Goal: Transaction & Acquisition: Purchase product/service

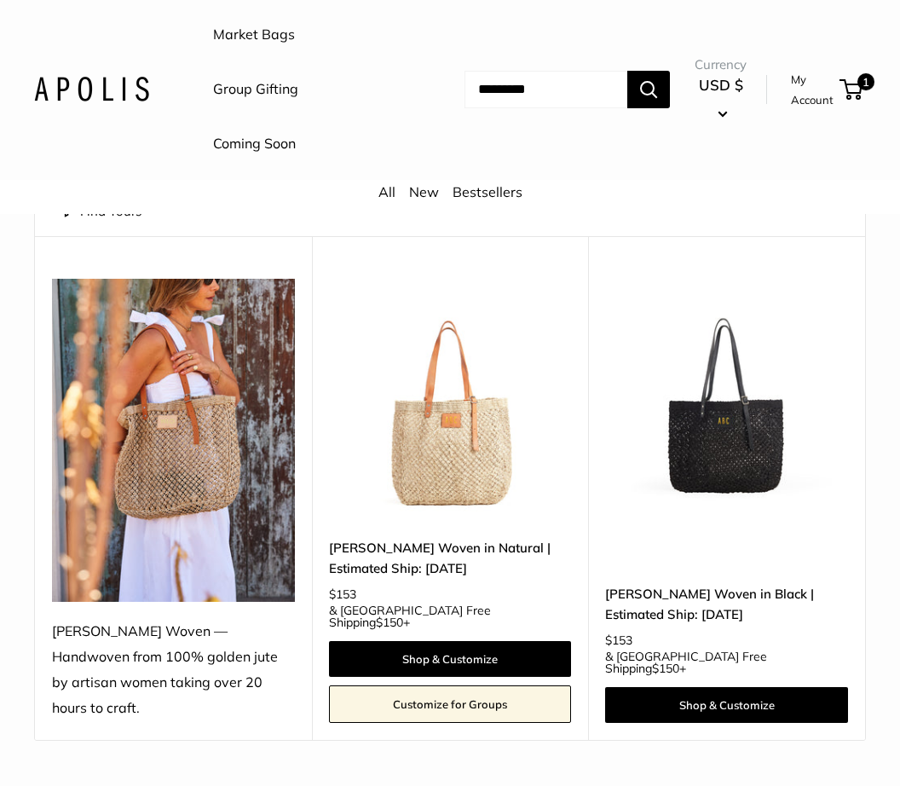
scroll to position [175, 0]
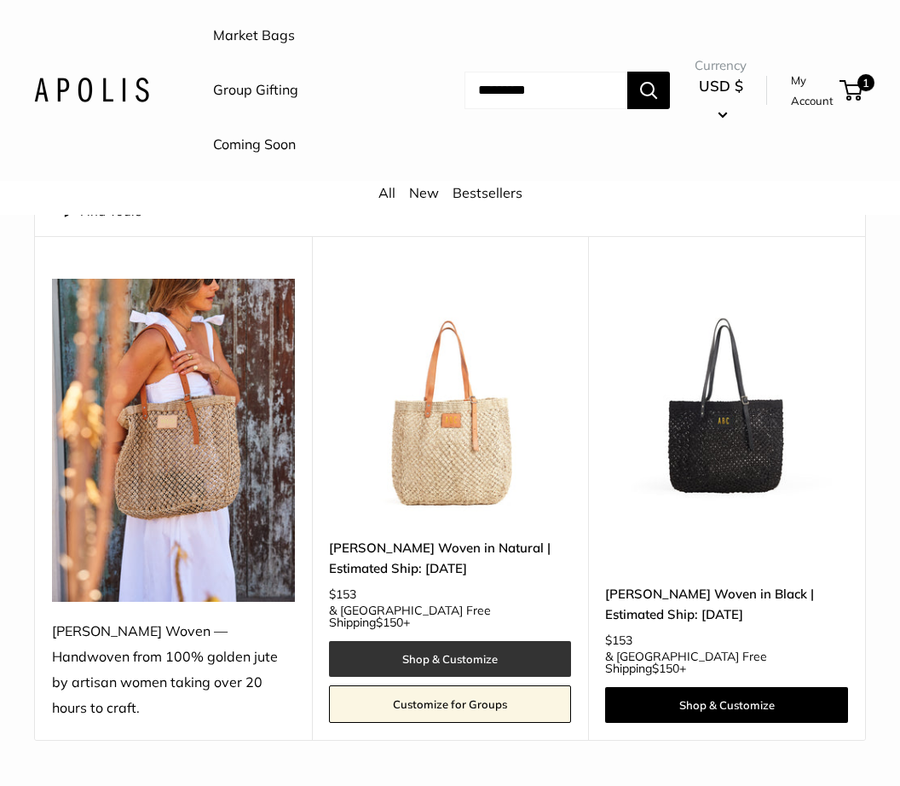
click at [505, 641] on link "Shop & Customize" at bounding box center [450, 659] width 243 height 36
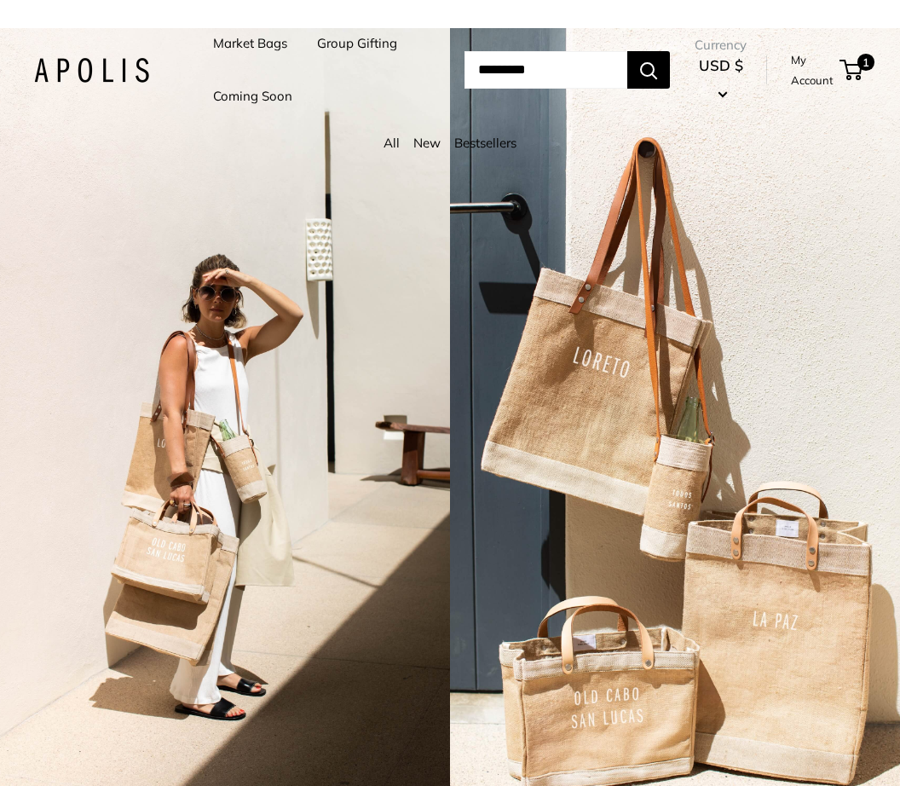
click at [431, 151] on link "New" at bounding box center [426, 143] width 27 height 16
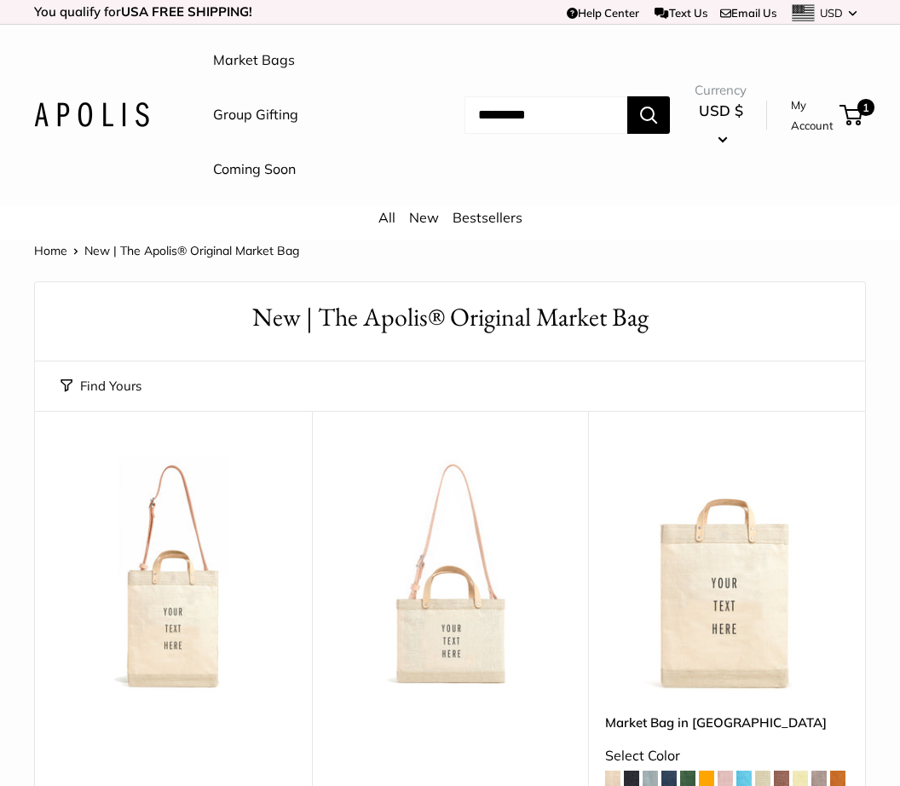
click at [466, 114] on input "Search..." at bounding box center [545, 114] width 163 height 37
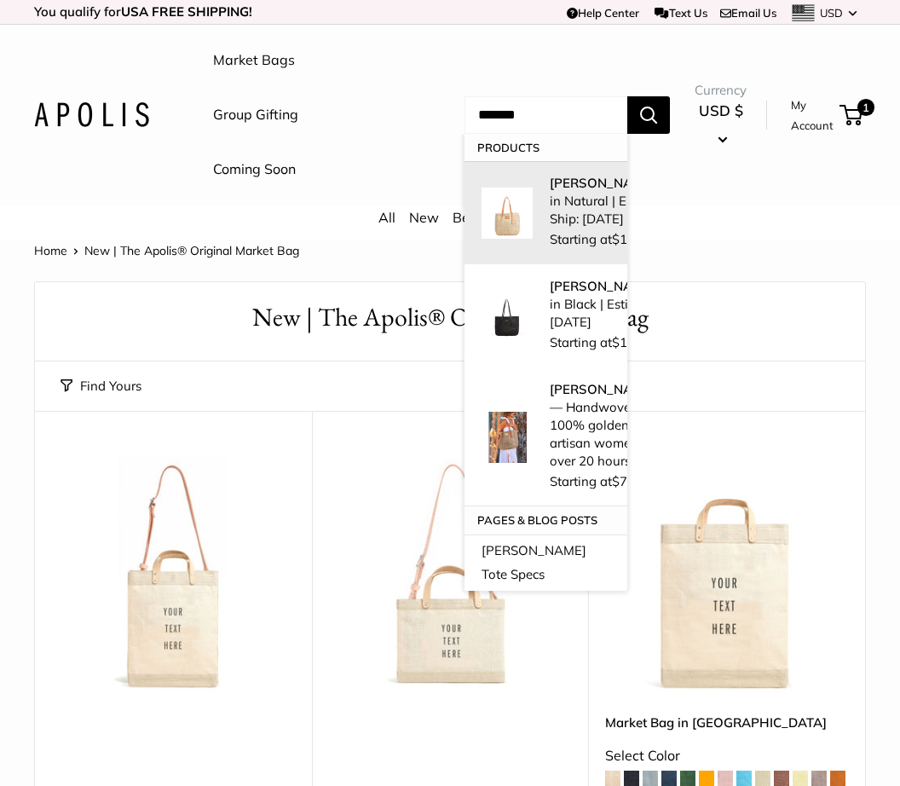
type input "*******"
click at [550, 228] on p "Mercado Woven in Natural | Estimated Ship: Oct. 19th" at bounding box center [624, 201] width 148 height 54
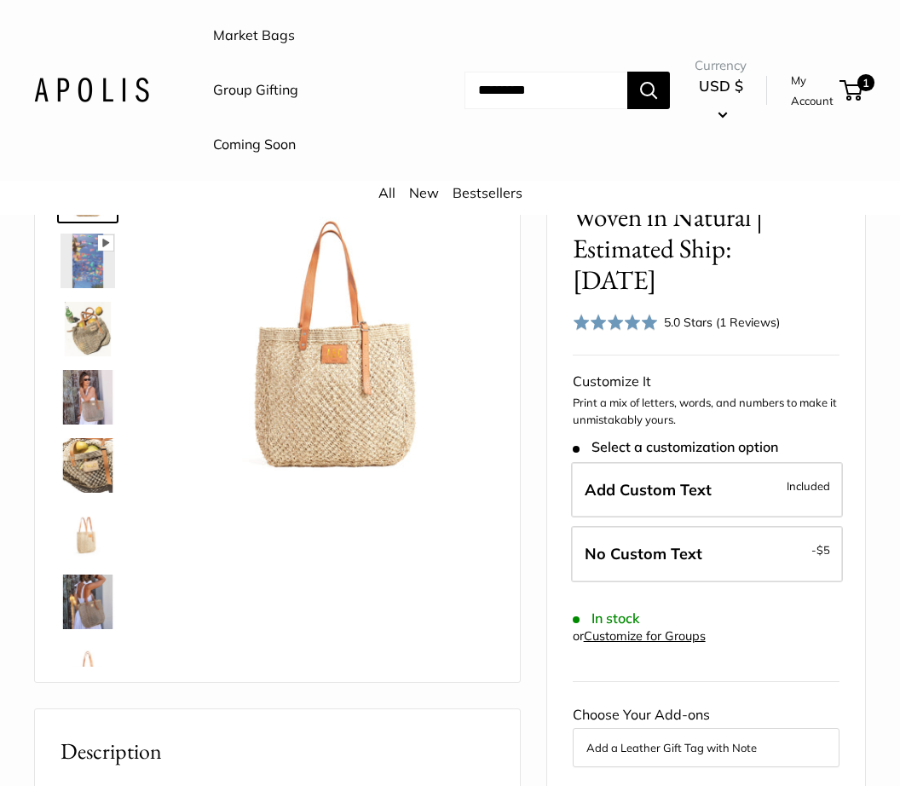
scroll to position [141, 0]
click at [100, 474] on img at bounding box center [88, 466] width 55 height 55
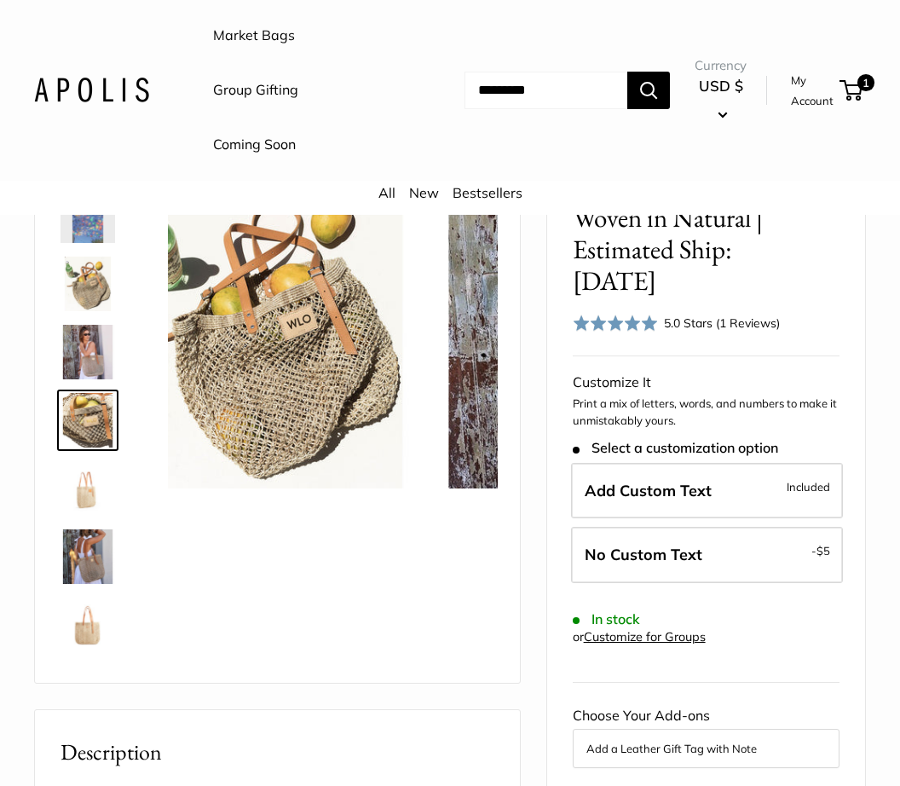
scroll to position [53, 0]
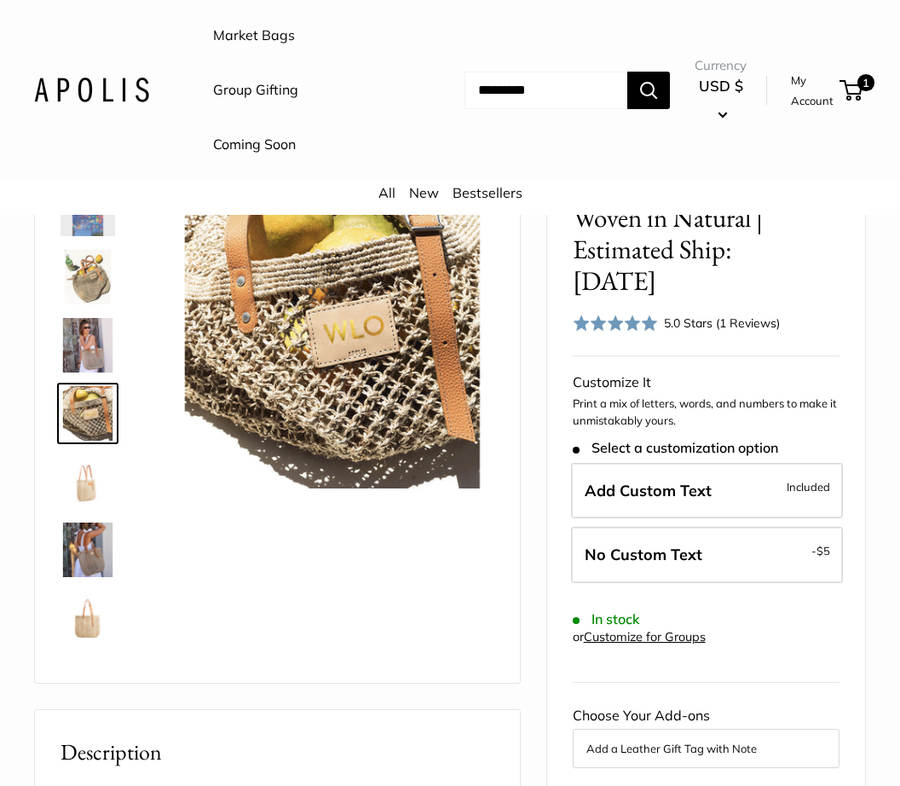
click at [88, 349] on img at bounding box center [88, 345] width 55 height 55
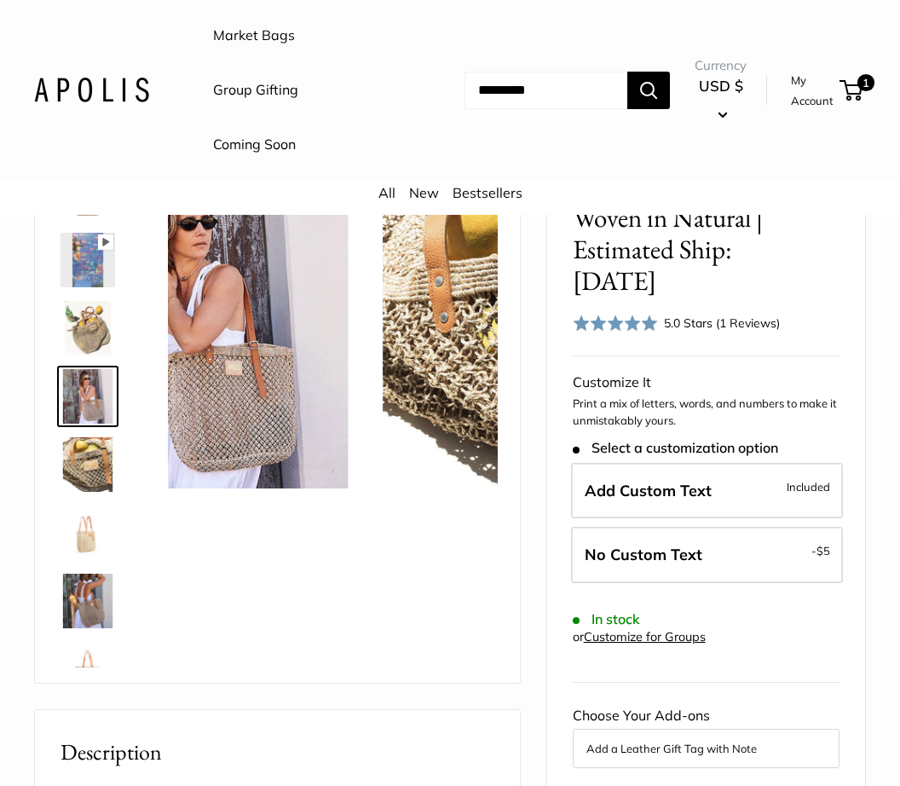
scroll to position [0, 0]
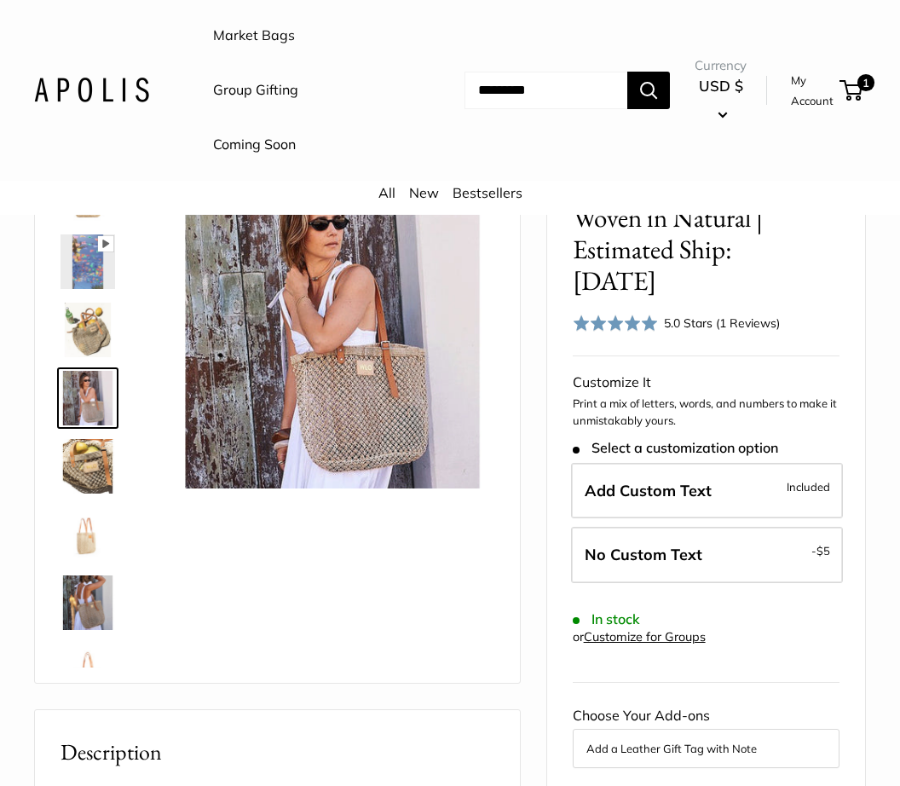
click at [92, 270] on img at bounding box center [88, 261] width 55 height 55
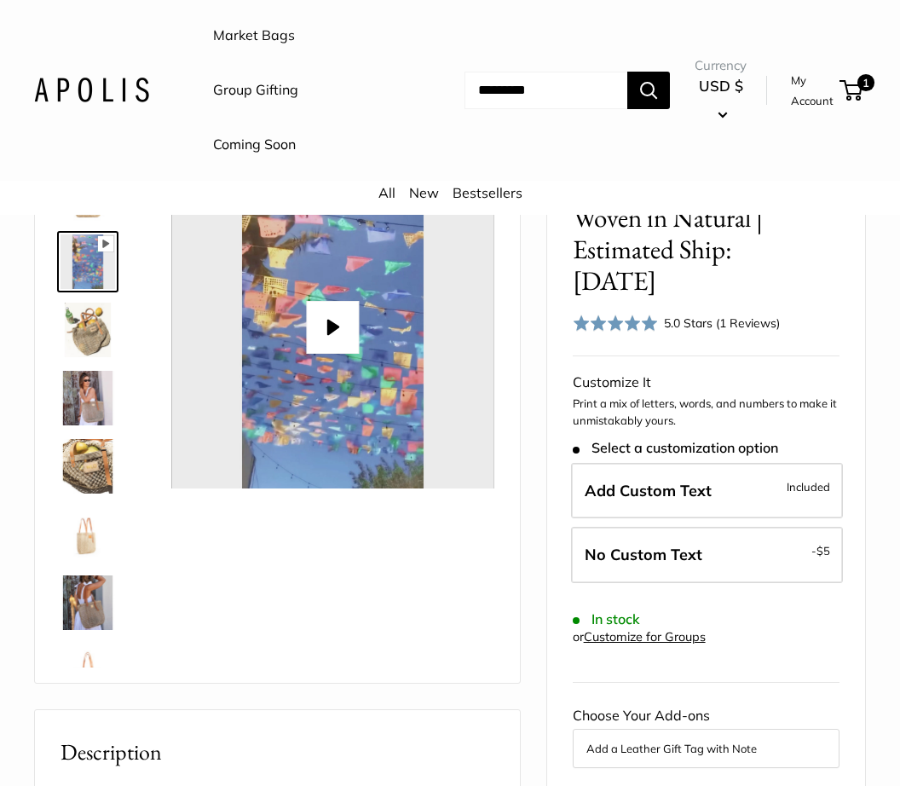
click at [337, 328] on button "Play" at bounding box center [332, 327] width 53 height 53
type input "*"
click at [88, 535] on img at bounding box center [88, 534] width 55 height 55
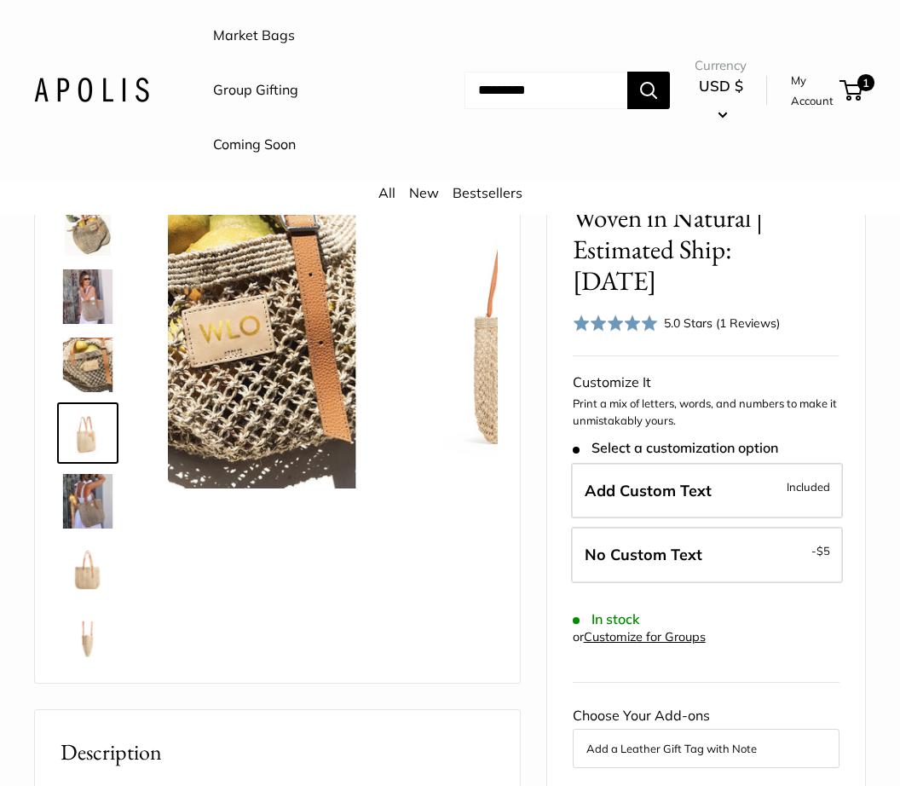
scroll to position [121, 0]
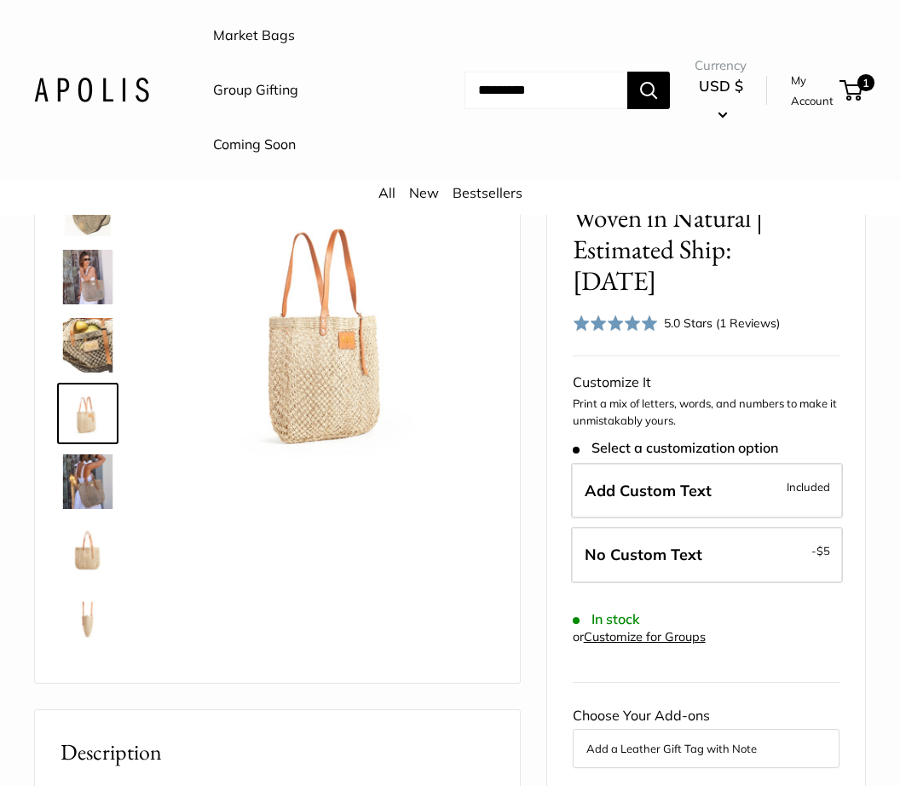
click at [104, 545] on img at bounding box center [88, 549] width 55 height 55
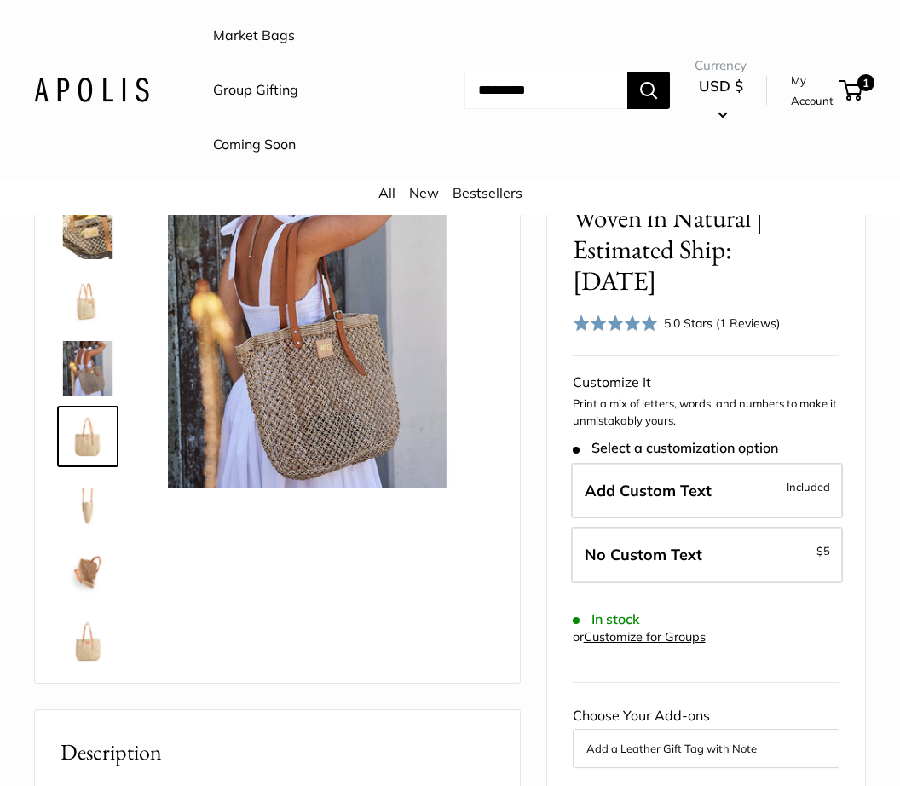
scroll to position [245, 0]
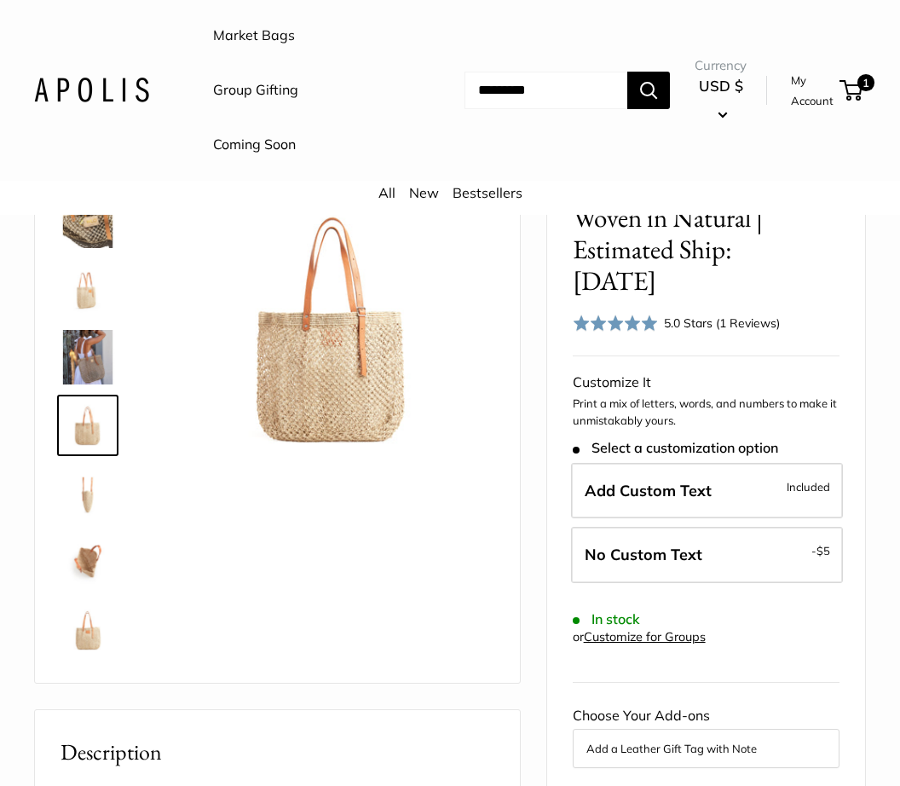
click at [97, 558] on img at bounding box center [88, 561] width 55 height 55
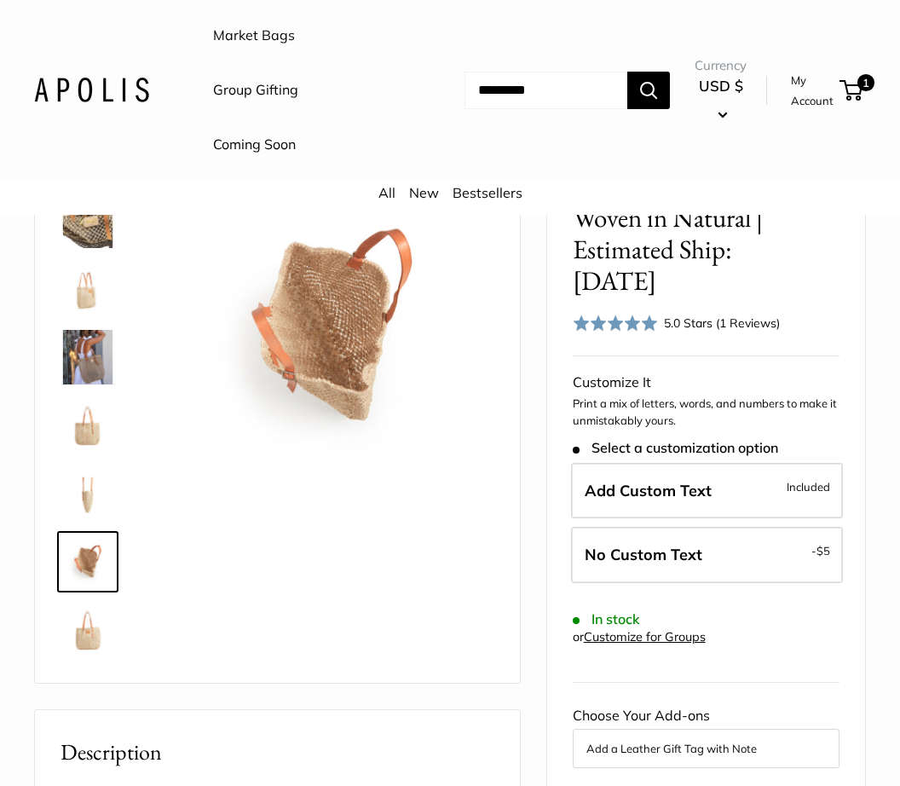
click at [89, 621] on img at bounding box center [88, 630] width 55 height 55
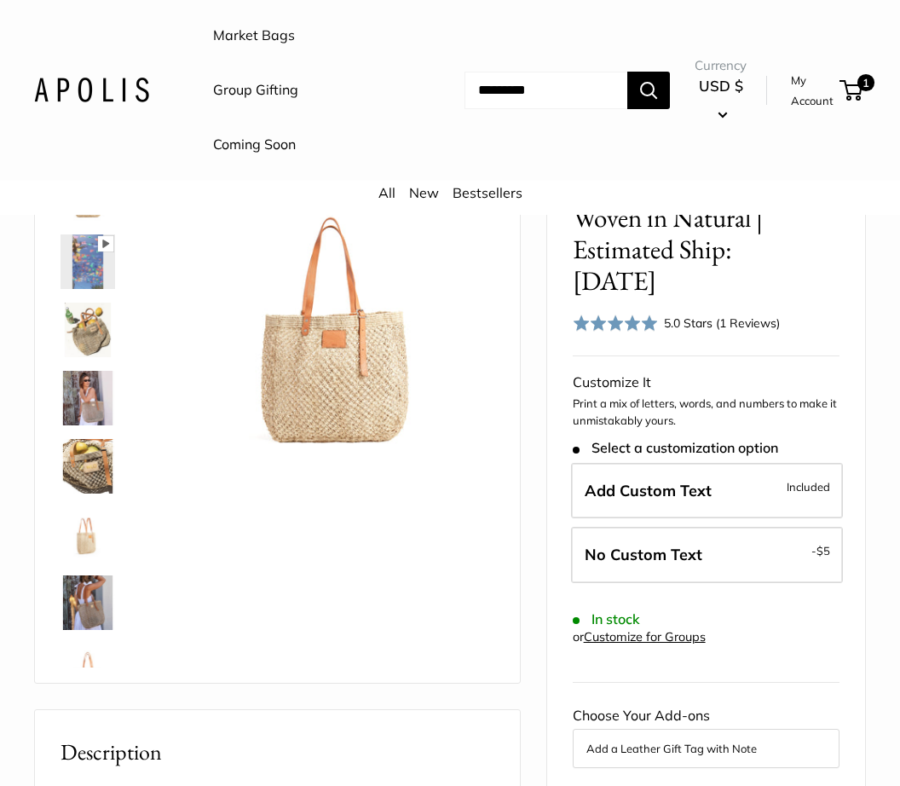
scroll to position [0, 0]
click at [93, 324] on img at bounding box center [88, 330] width 55 height 55
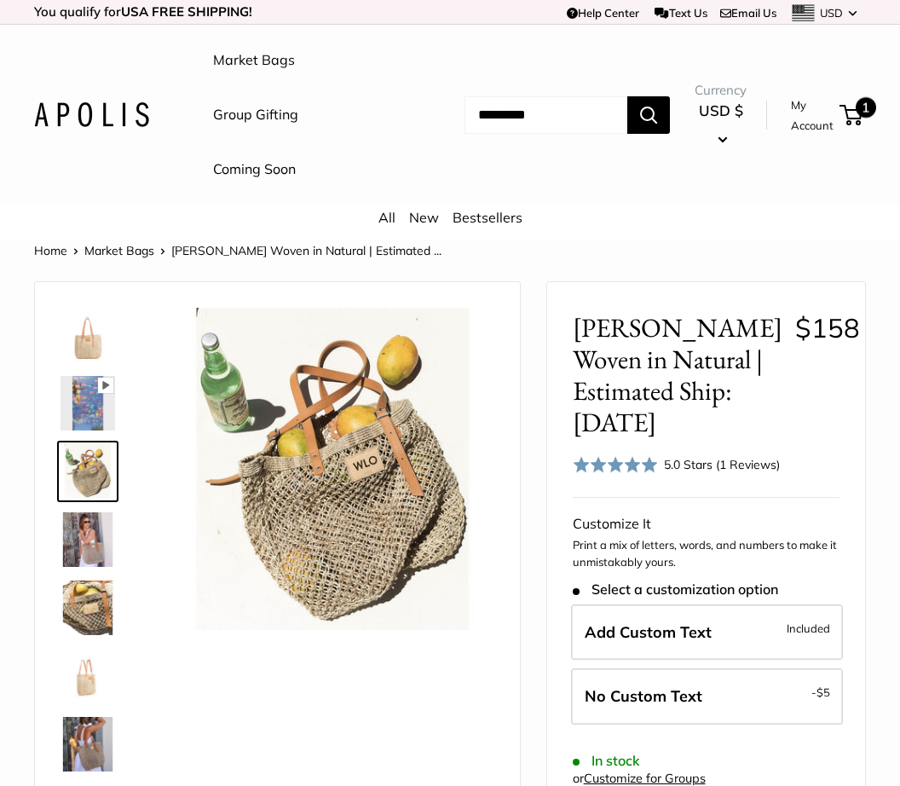
click at [861, 109] on span "1" at bounding box center [866, 107] width 20 height 20
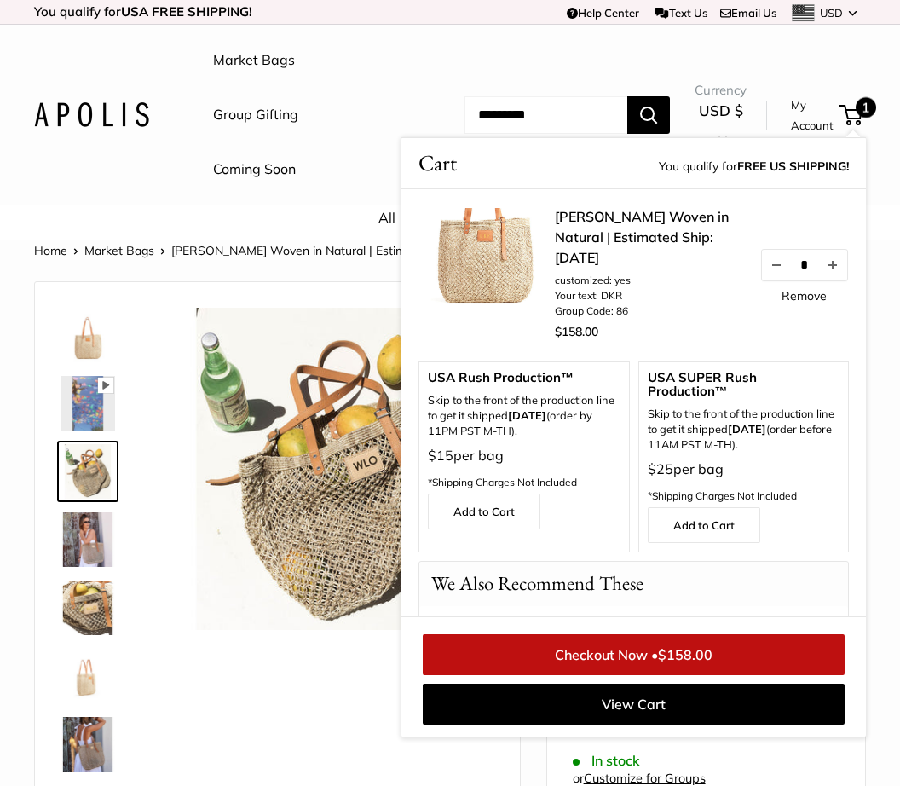
click at [707, 652] on span "$158.00" at bounding box center [685, 654] width 55 height 17
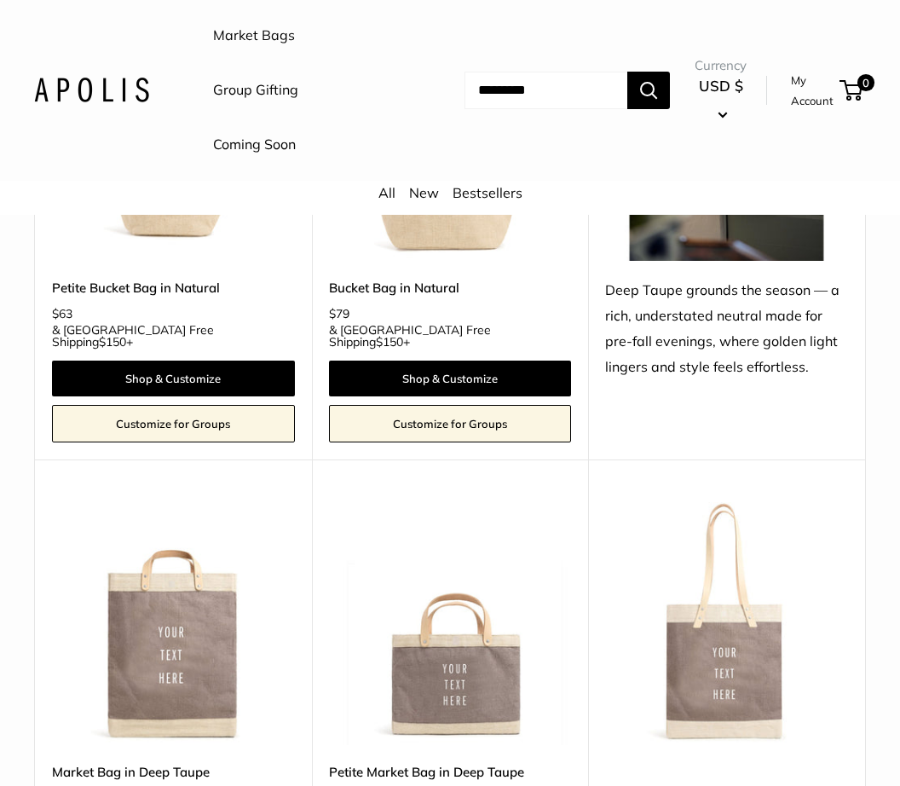
scroll to position [2033, 0]
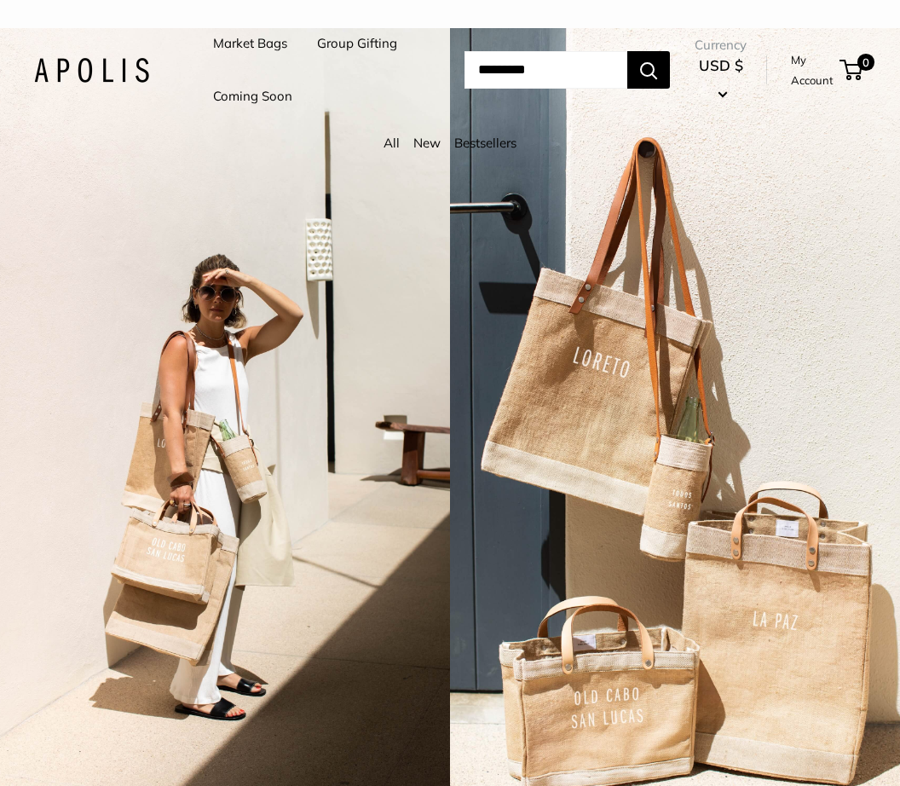
click at [476, 84] on input "Search..." at bounding box center [545, 69] width 163 height 37
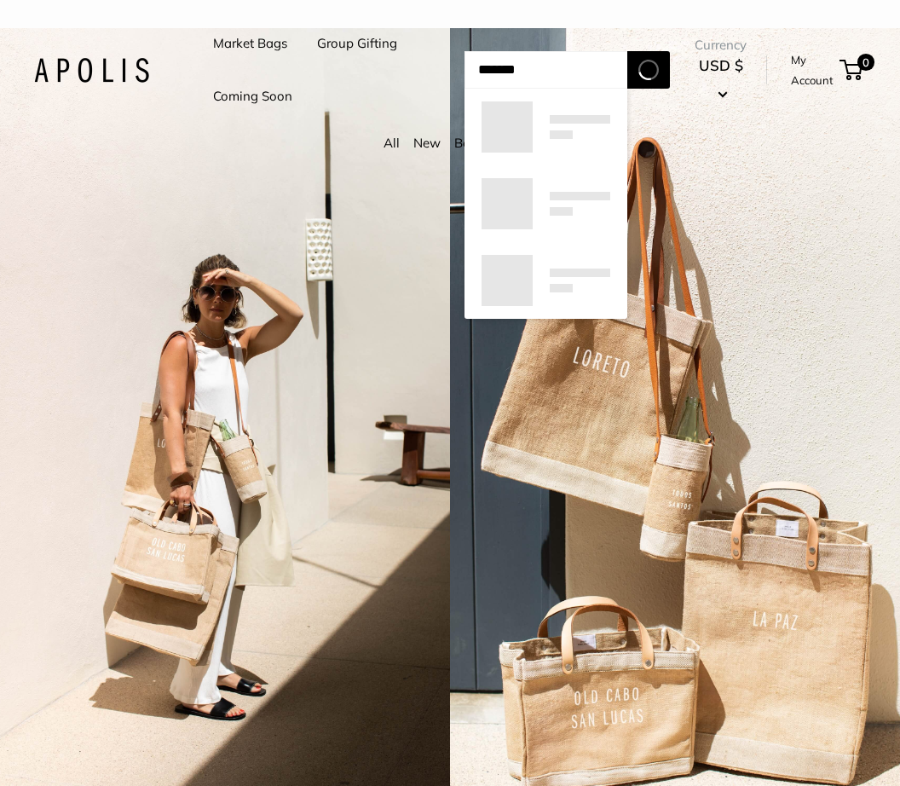
type input "*******"
click at [649, 89] on button "Search" at bounding box center [648, 69] width 43 height 37
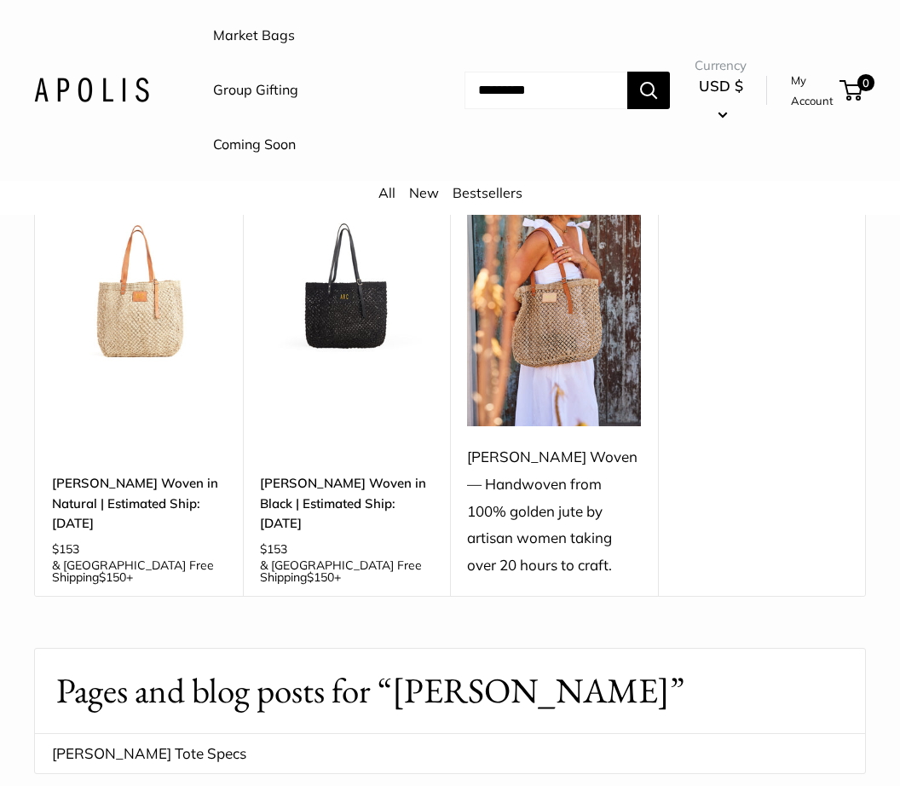
scroll to position [260, 0]
click at [154, 509] on link "[PERSON_NAME] Woven in Natural | Estimated Ship: [DATE]" at bounding box center [139, 504] width 174 height 60
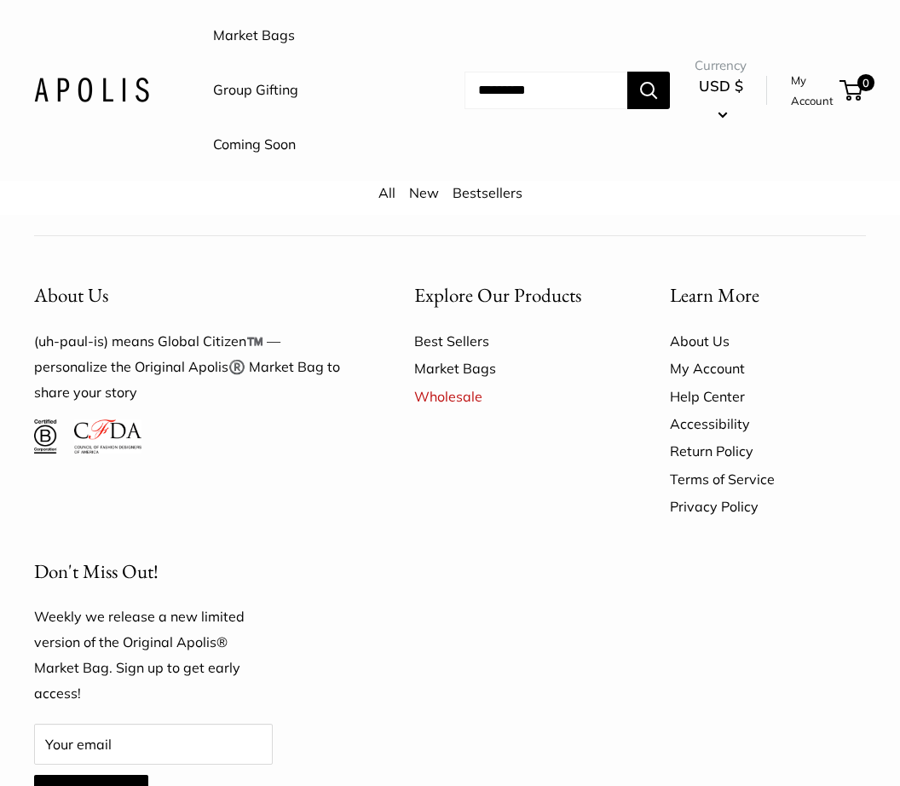
scroll to position [4193, 0]
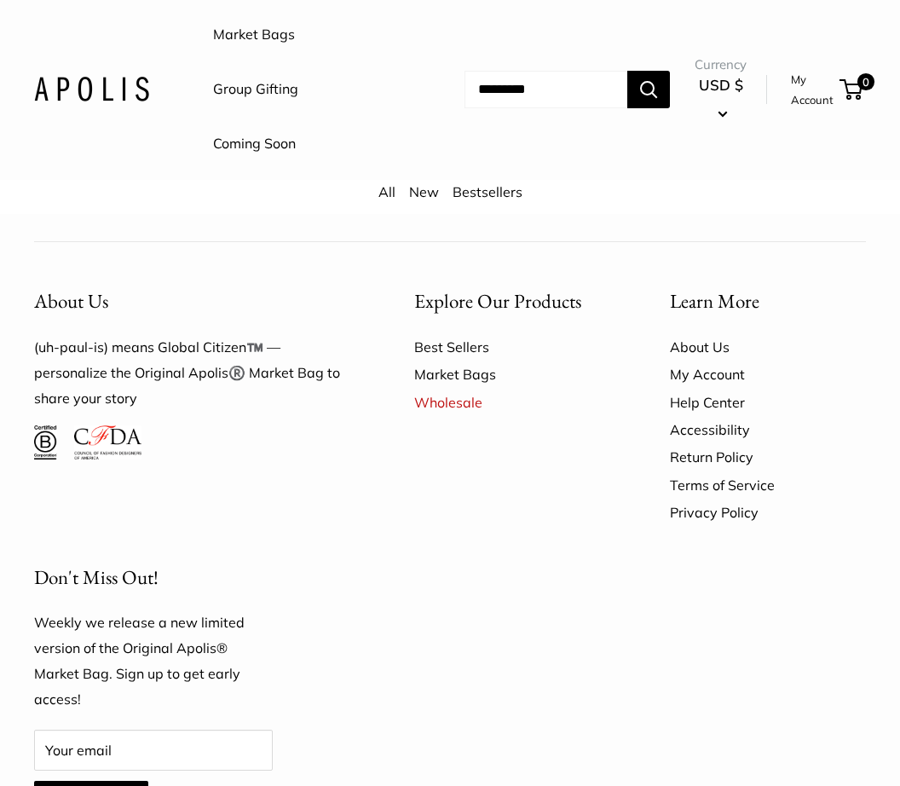
click at [718, 389] on link "Help Center" at bounding box center [768, 402] width 196 height 27
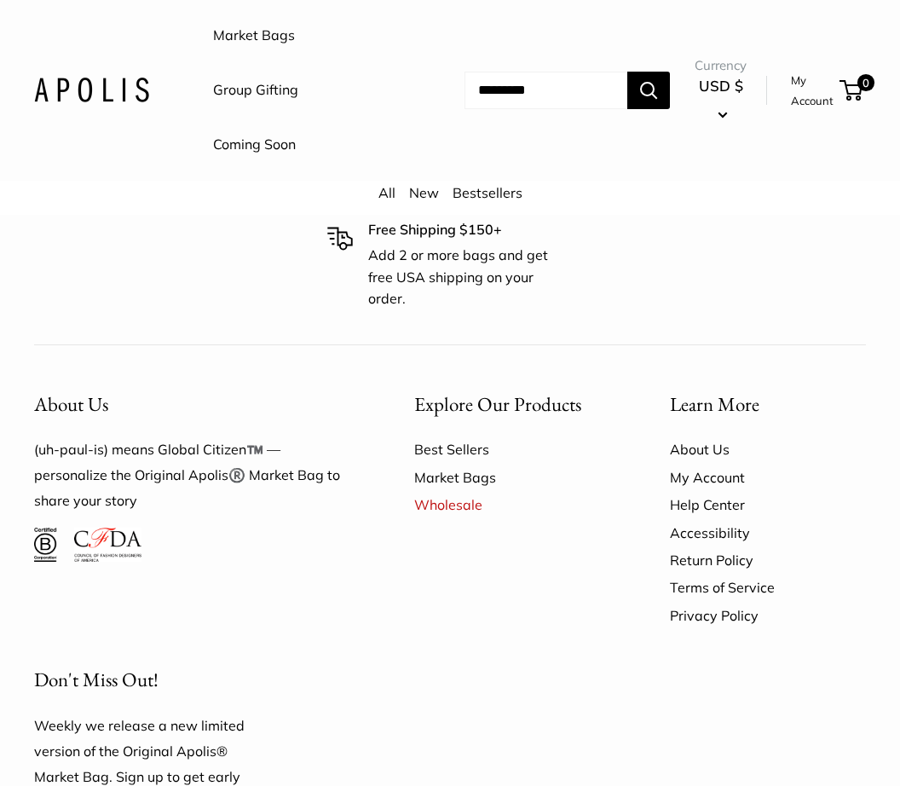
scroll to position [3465, 0]
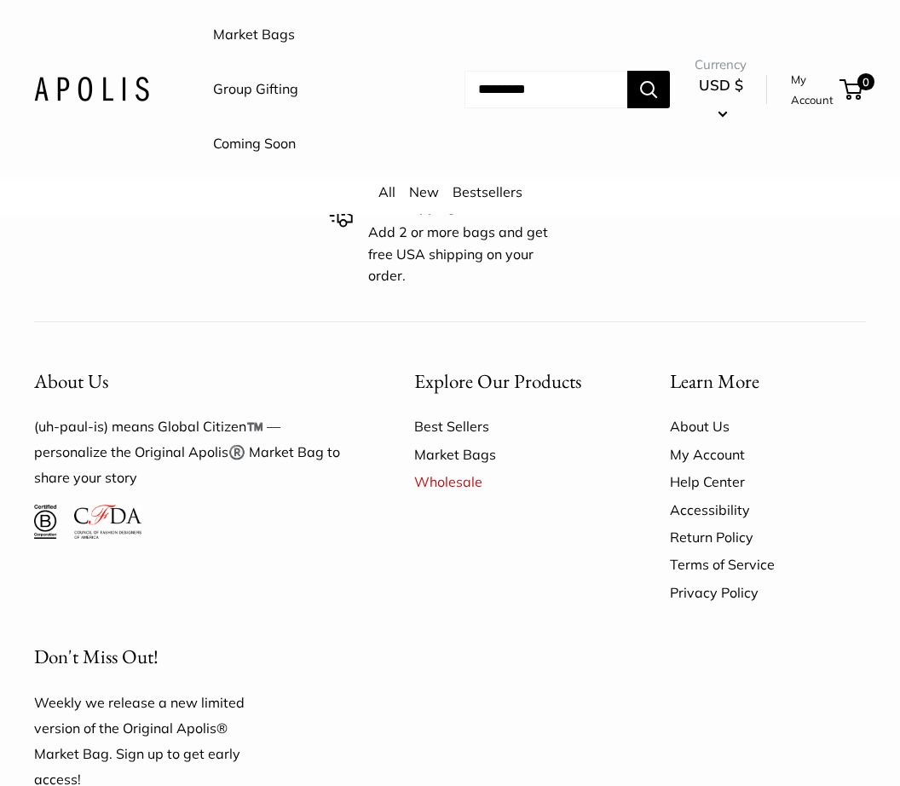
click at [562, 598] on div "About Us (uh-paul-is) means Global Citizen™️ — personalize the Original Apolis®…" at bounding box center [449, 634] width 891 height 571
click at [718, 413] on link "About Us" at bounding box center [768, 426] width 196 height 27
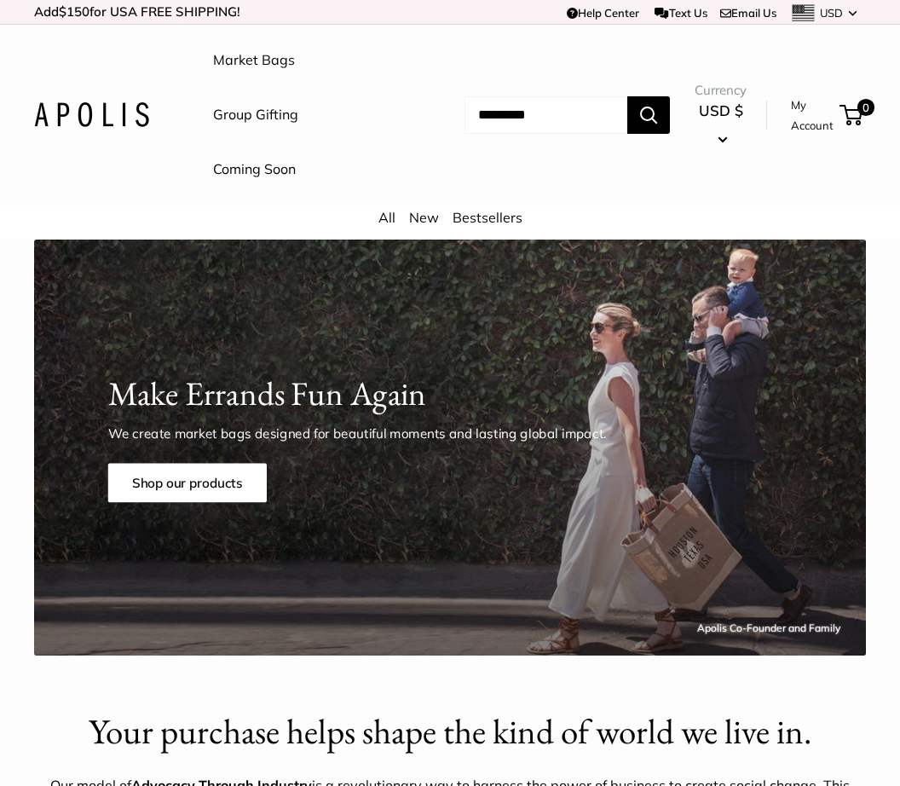
click at [747, 17] on link "Email Us" at bounding box center [748, 13] width 56 height 14
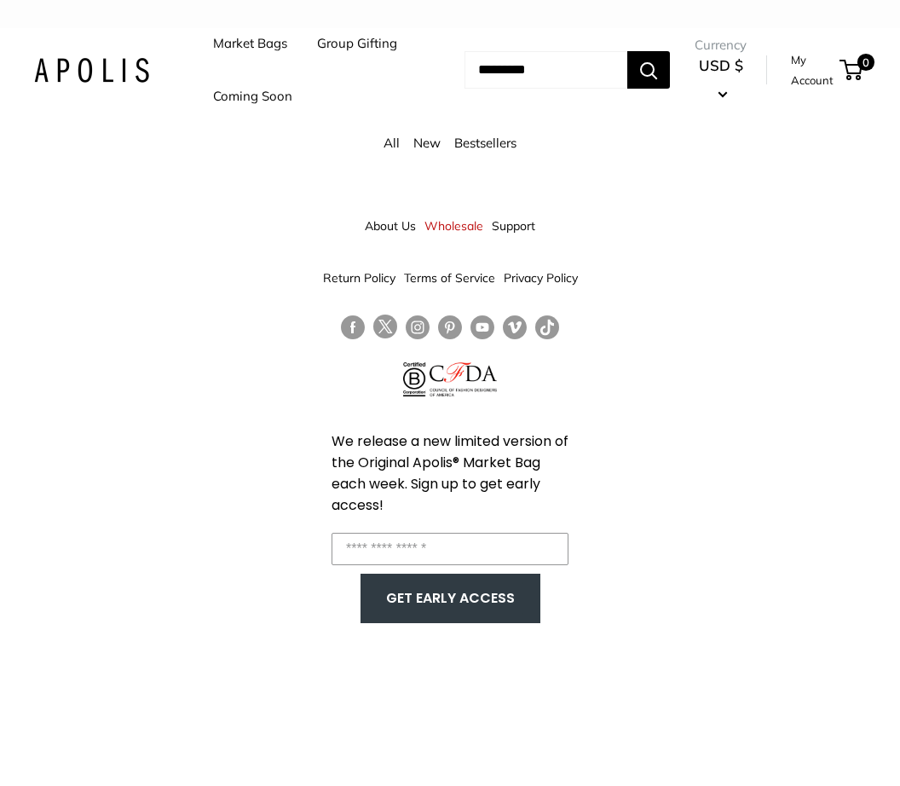
click at [260, 46] on link "Market Bags" at bounding box center [250, 44] width 74 height 24
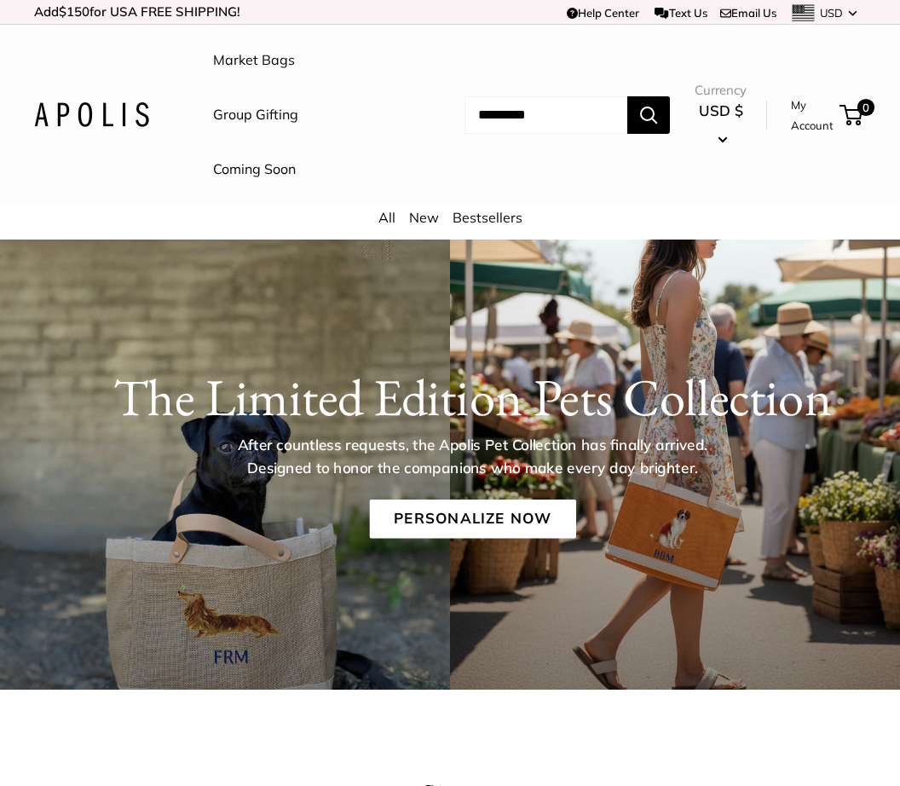
click at [744, 14] on link "Email Us" at bounding box center [748, 13] width 56 height 14
